Goal: Transaction & Acquisition: Purchase product/service

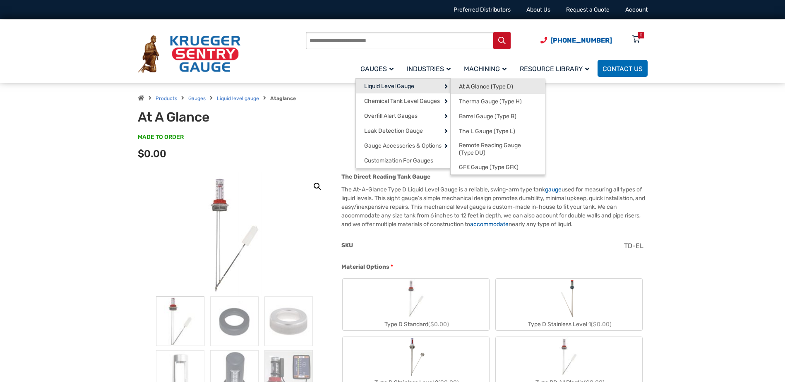
click at [466, 89] on span "At A Glance (Type D)" at bounding box center [486, 86] width 54 height 7
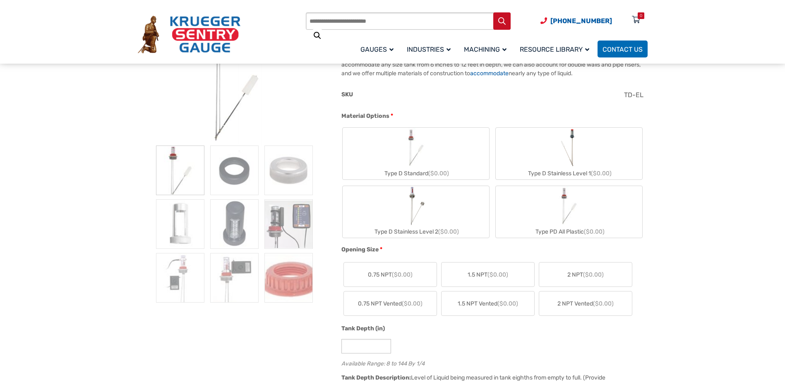
scroll to position [166, 0]
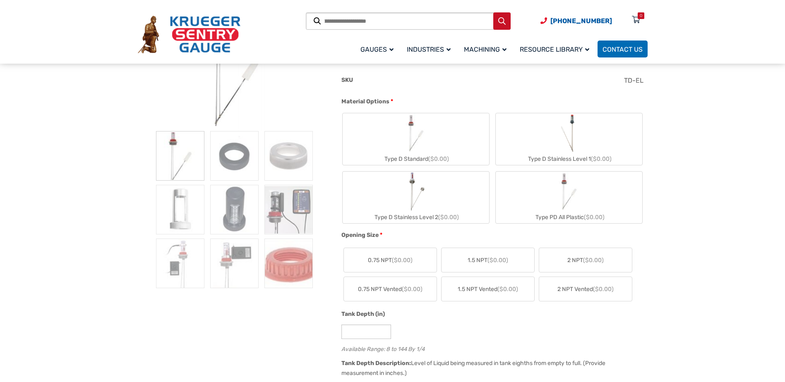
click at [566, 263] on label "2 NPT ($0.00)" at bounding box center [585, 260] width 93 height 24
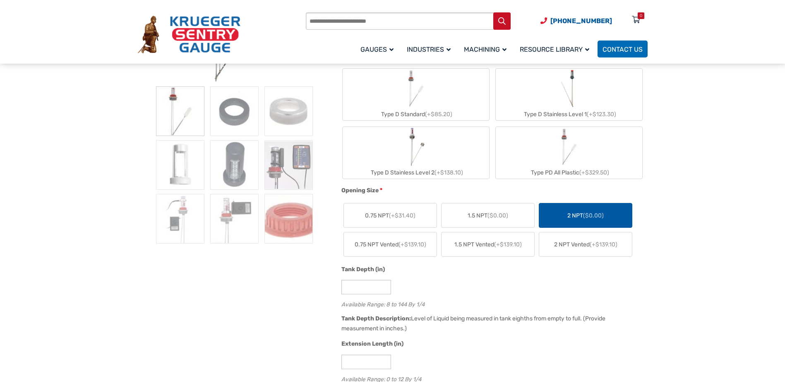
scroll to position [207, 0]
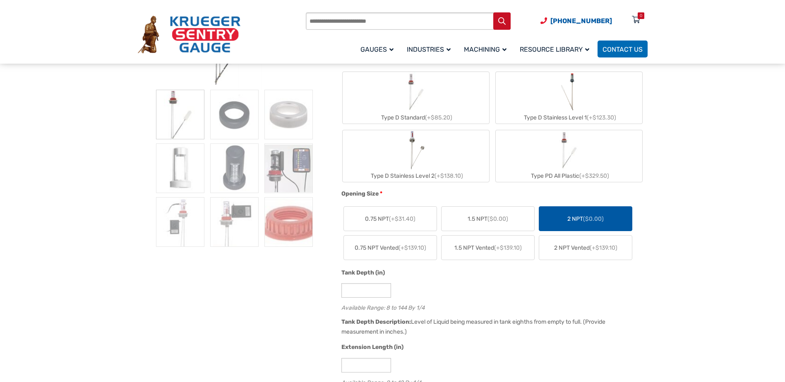
click at [574, 94] on img "Type D Stainless Level 1" at bounding box center [569, 92] width 22 height 40
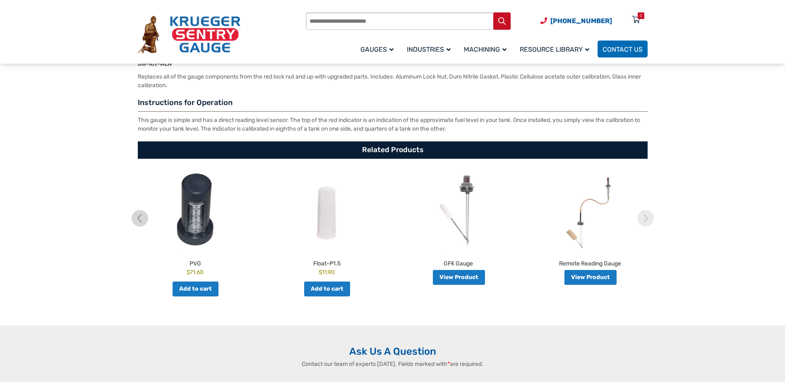
scroll to position [1366, 0]
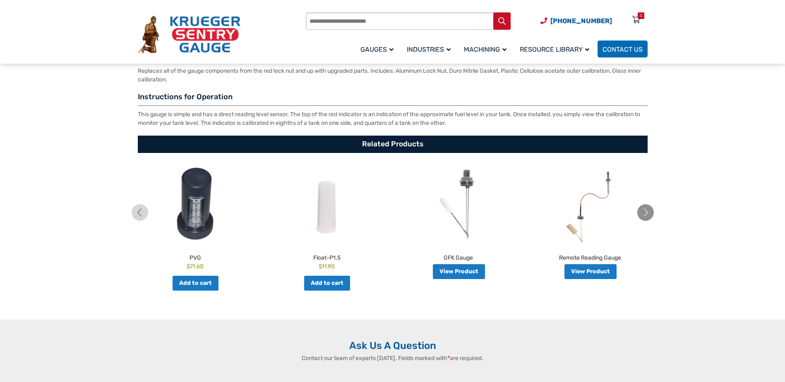
click at [648, 211] on img at bounding box center [645, 212] width 17 height 17
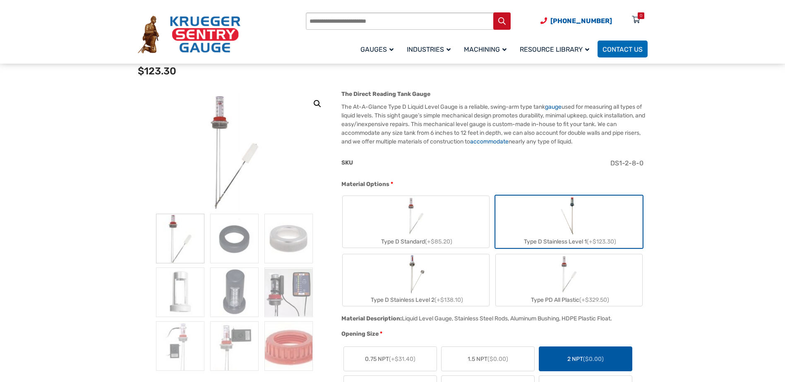
scroll to position [0, 0]
